Goal: Task Accomplishment & Management: Manage account settings

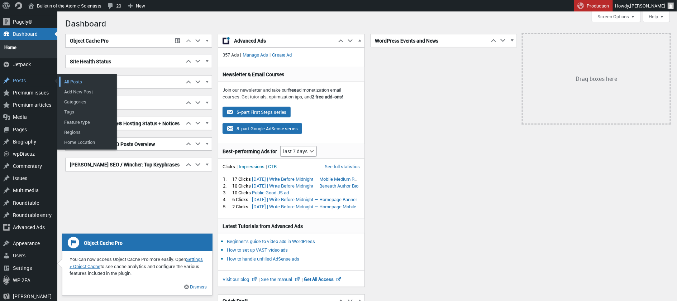
click at [77, 78] on link "All Posts" at bounding box center [87, 82] width 57 height 10
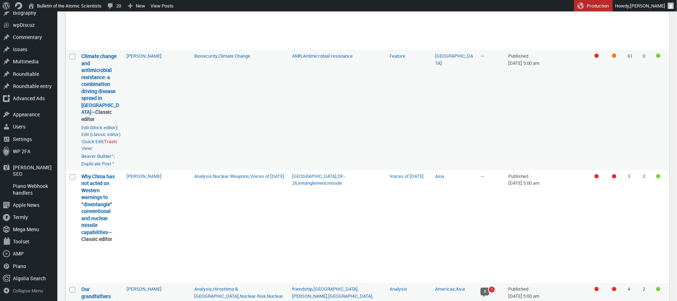
scroll to position [395, 0]
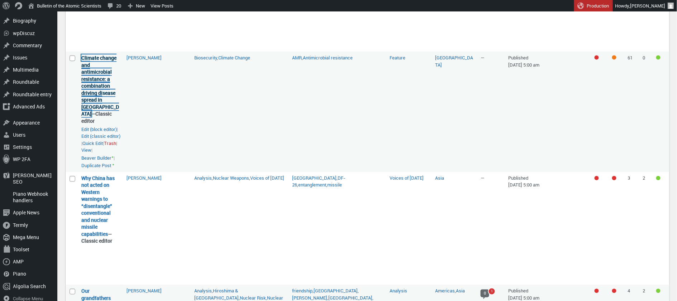
click at [97, 115] on link "Climate change and antimicrobial resistance: a combination driving disease spre…" at bounding box center [100, 85] width 38 height 63
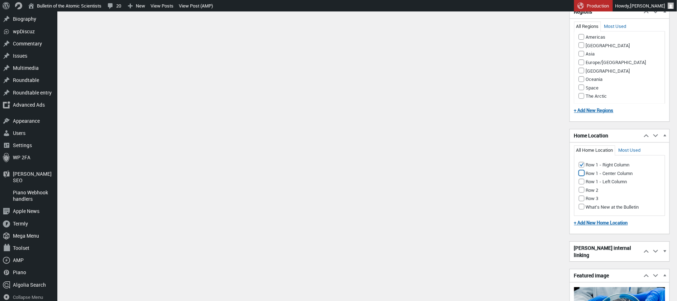
scroll to position [715, 0]
click at [582, 175] on input "Row 1 - Center Column" at bounding box center [582, 174] width 6 height 6
checkbox input "true"
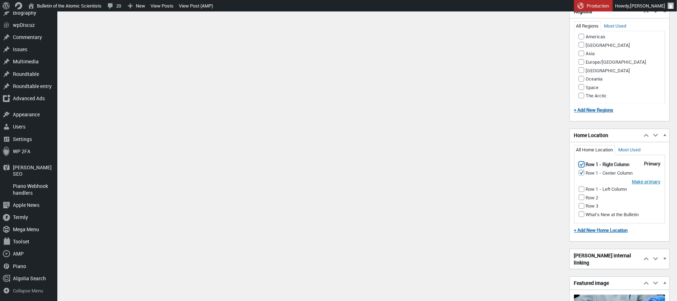
click at [581, 165] on input "Row 1 - Right Column (Primary Home Location)" at bounding box center [582, 165] width 6 height 6
checkbox input "false"
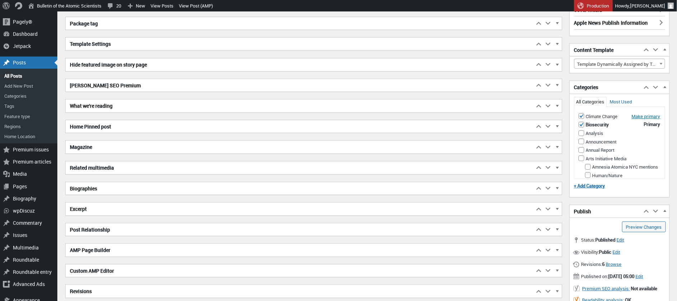
scroll to position [170, 0]
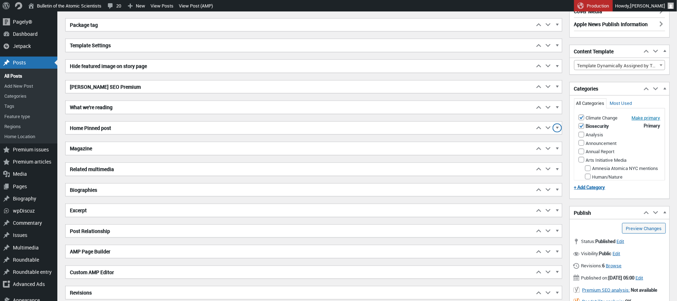
click at [557, 127] on span "button" at bounding box center [557, 129] width 7 height 6
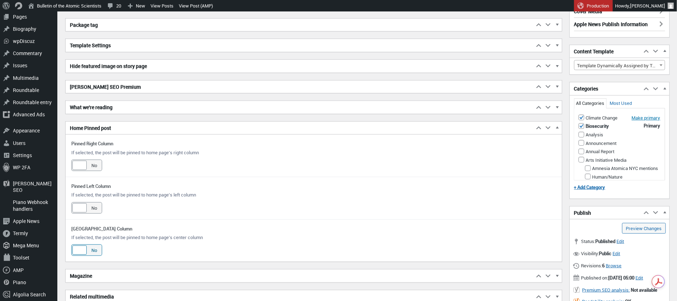
click at [79, 249] on div at bounding box center [79, 250] width 14 height 9
click at [77, 249] on input "Yes No" at bounding box center [74, 250] width 6 height 6
checkbox input "true"
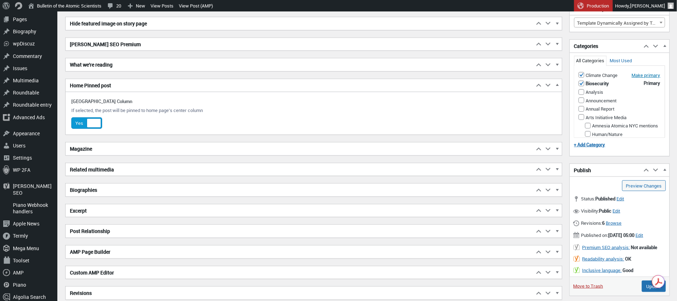
scroll to position [212, 0]
click at [649, 291] on input "Update" at bounding box center [654, 286] width 24 height 11
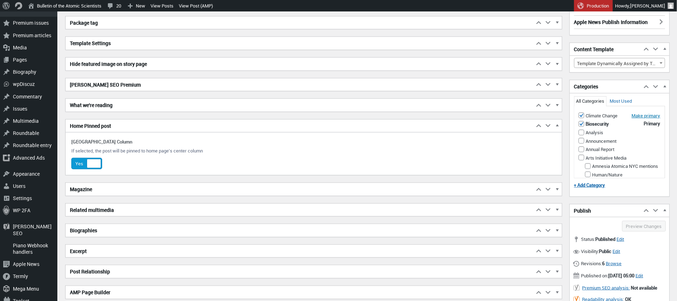
scroll to position [172, 0]
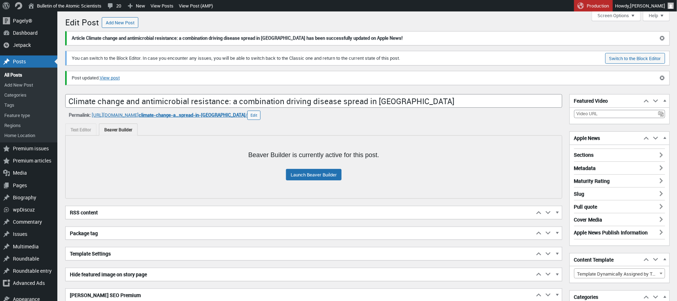
scroll to position [1, 0]
